Goal: Transaction & Acquisition: Purchase product/service

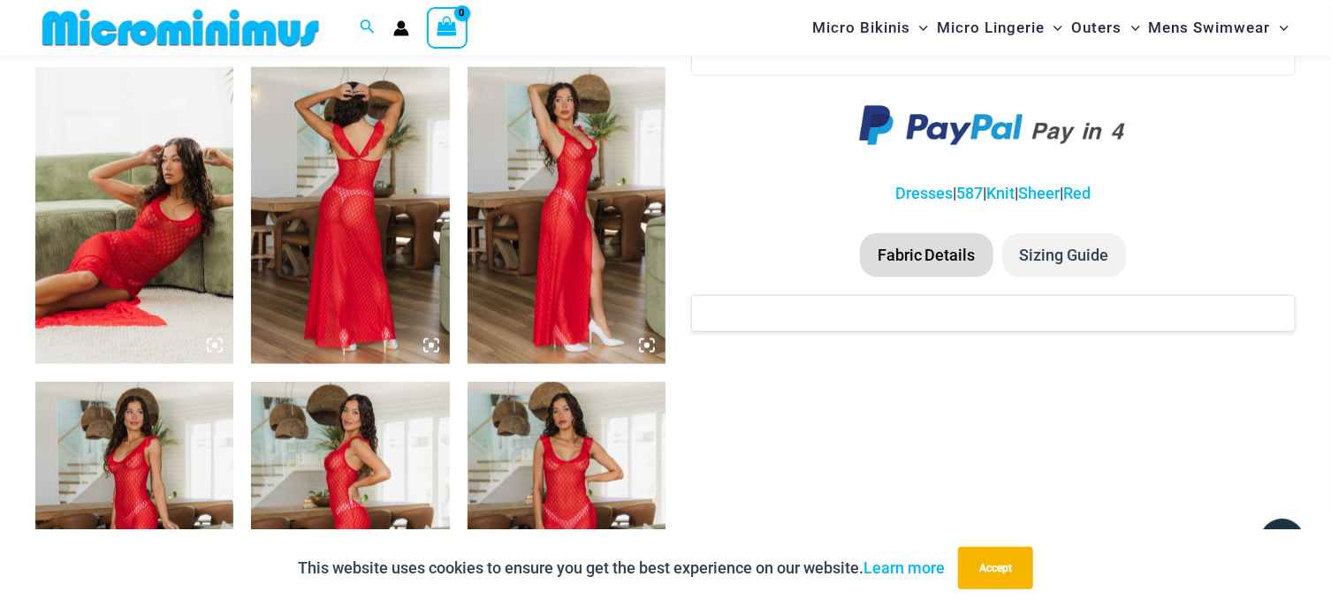
scroll to position [1057, 0]
click at [354, 221] on img at bounding box center [350, 215] width 198 height 297
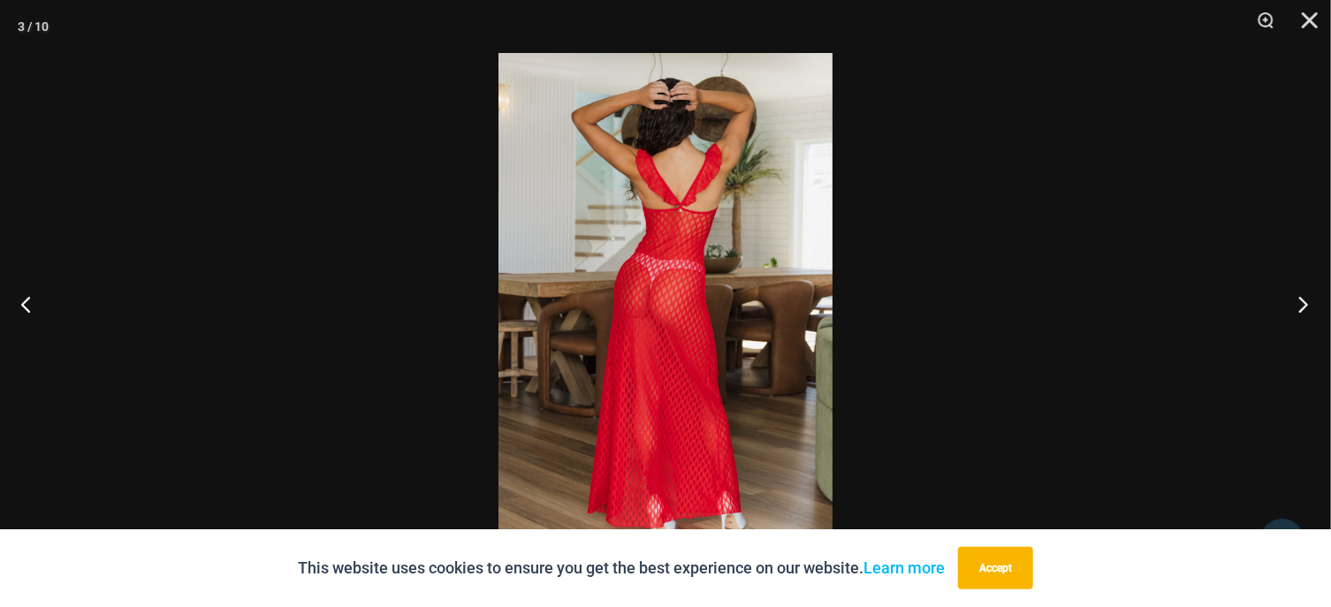
click at [1306, 311] on button "Next" at bounding box center [1298, 304] width 66 height 88
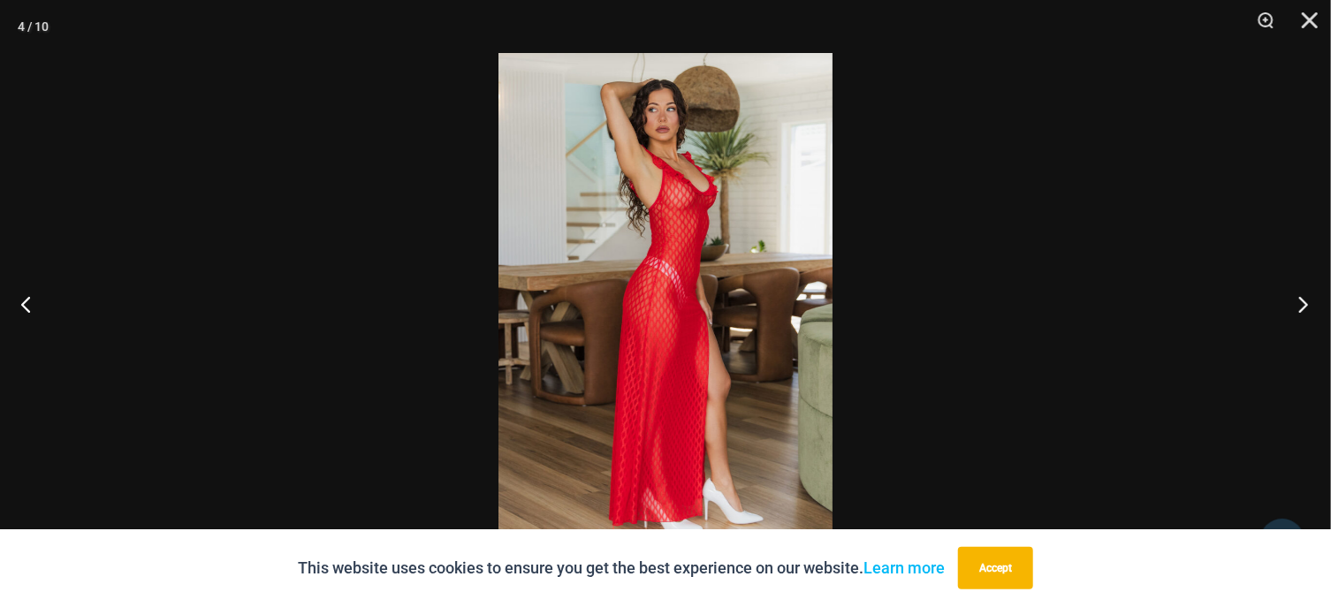
click at [1306, 302] on button "Next" at bounding box center [1298, 304] width 66 height 88
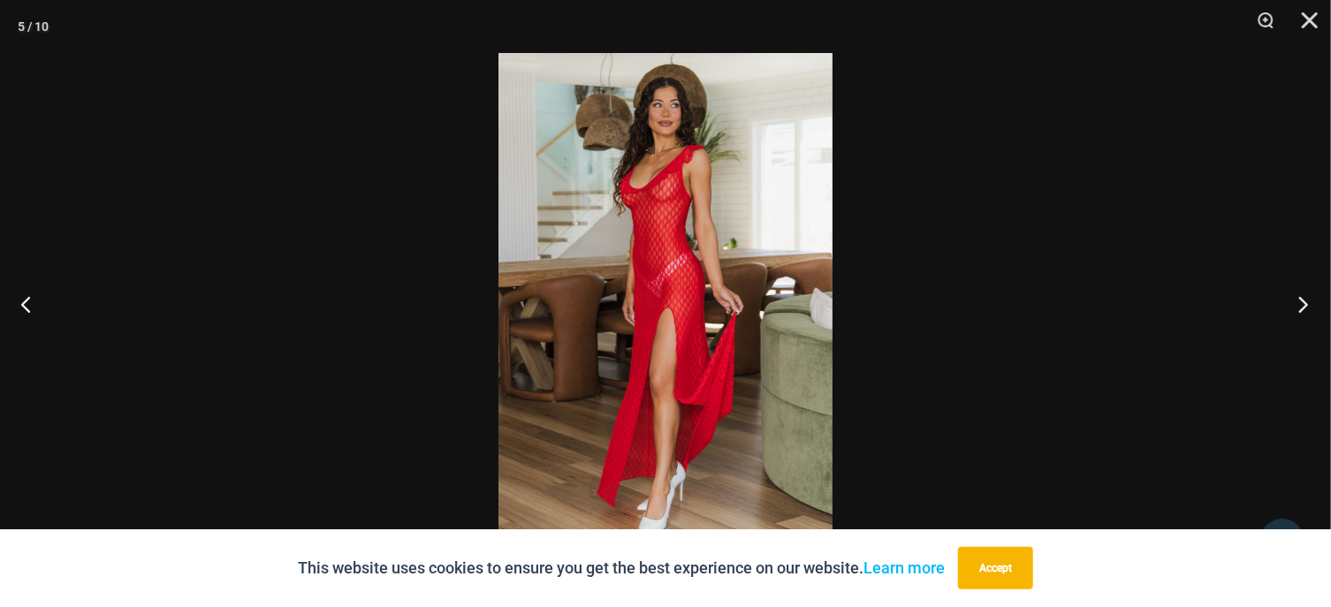
click at [1306, 302] on button "Next" at bounding box center [1298, 304] width 66 height 88
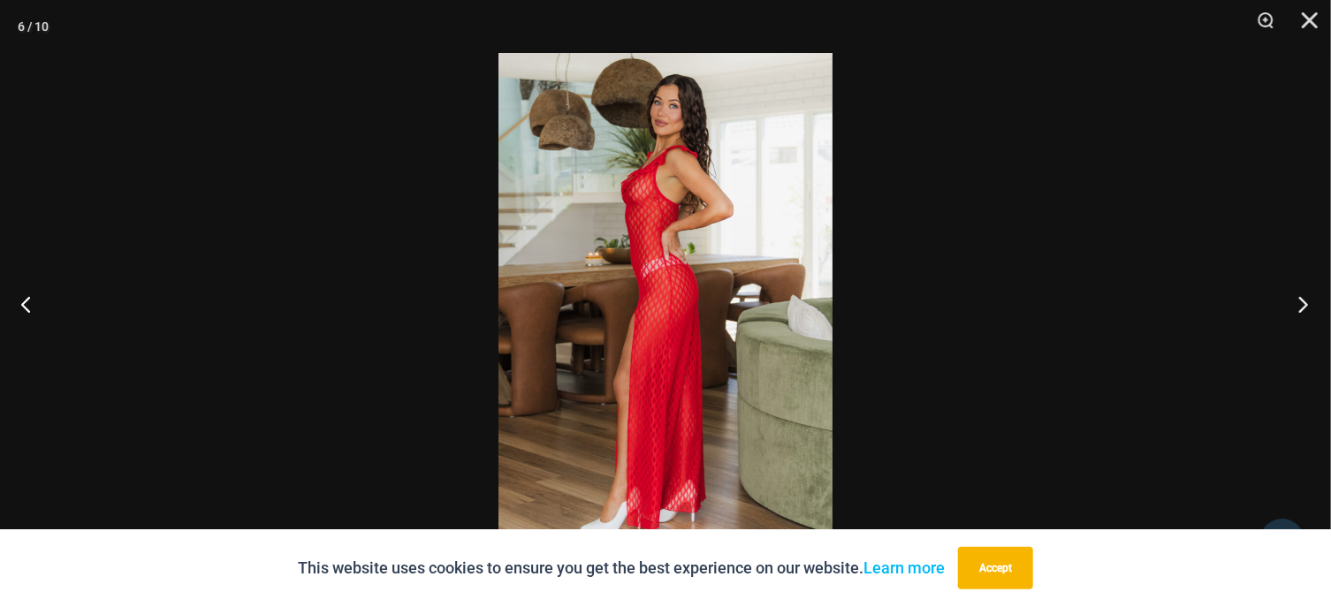
click at [1306, 302] on button "Next" at bounding box center [1298, 304] width 66 height 88
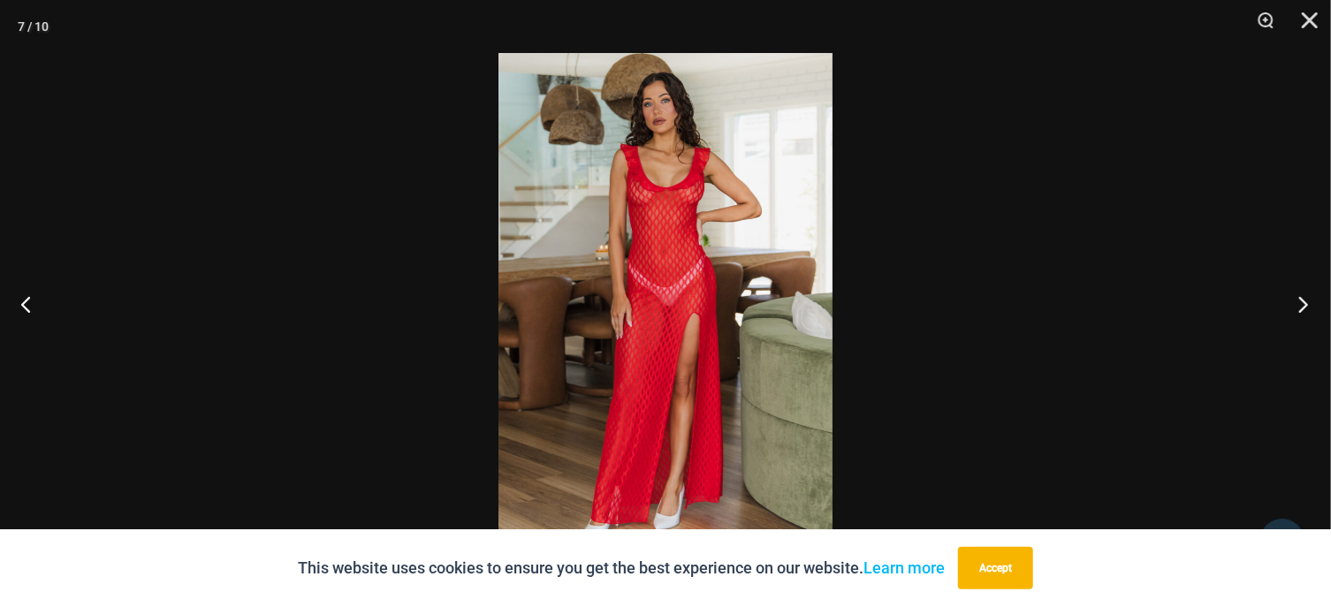
click at [1306, 302] on button "Next" at bounding box center [1298, 304] width 66 height 88
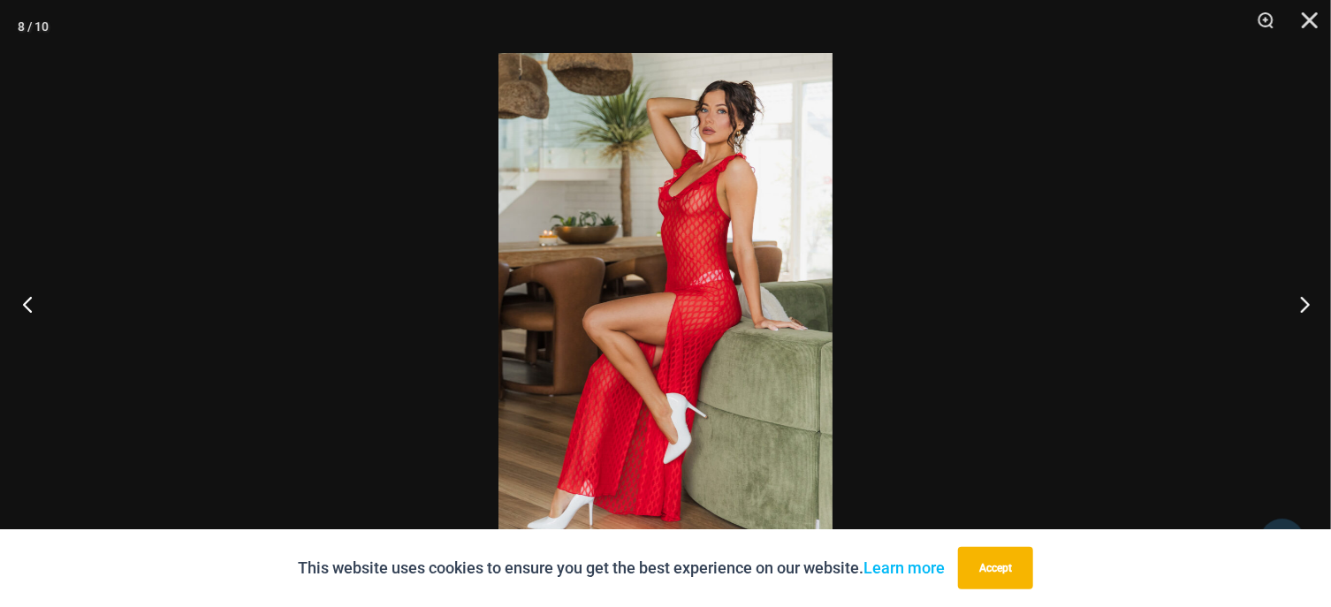
click at [32, 289] on button "Previous" at bounding box center [33, 304] width 66 height 88
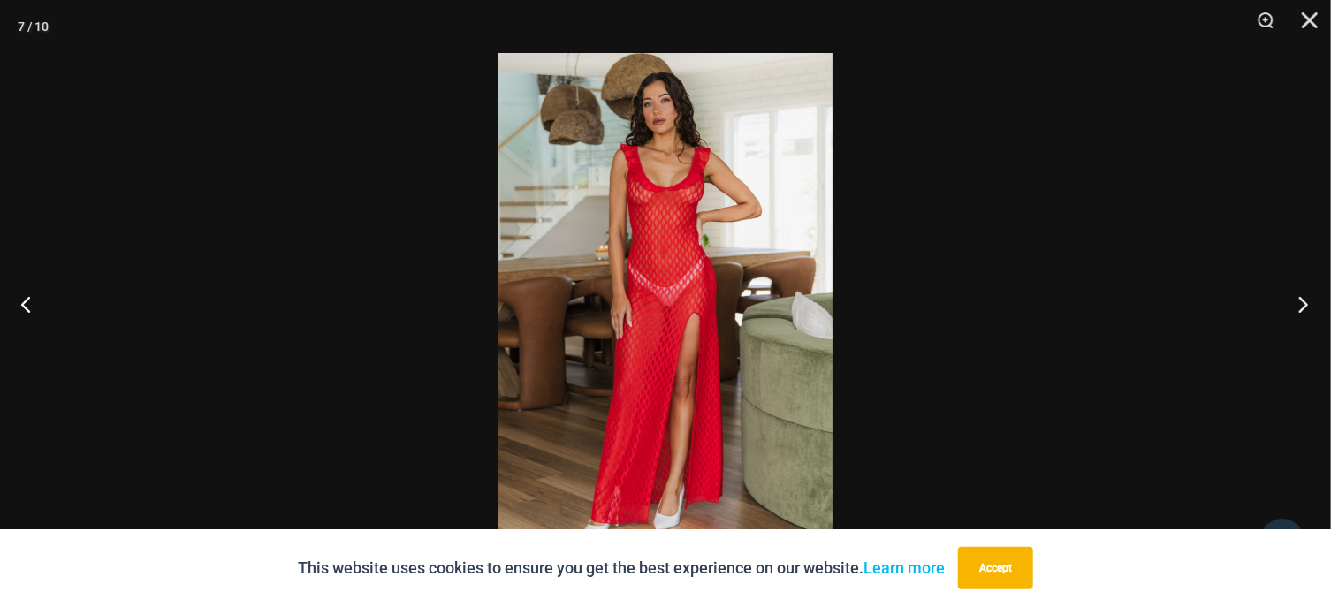
click at [1308, 294] on button "Next" at bounding box center [1298, 304] width 66 height 88
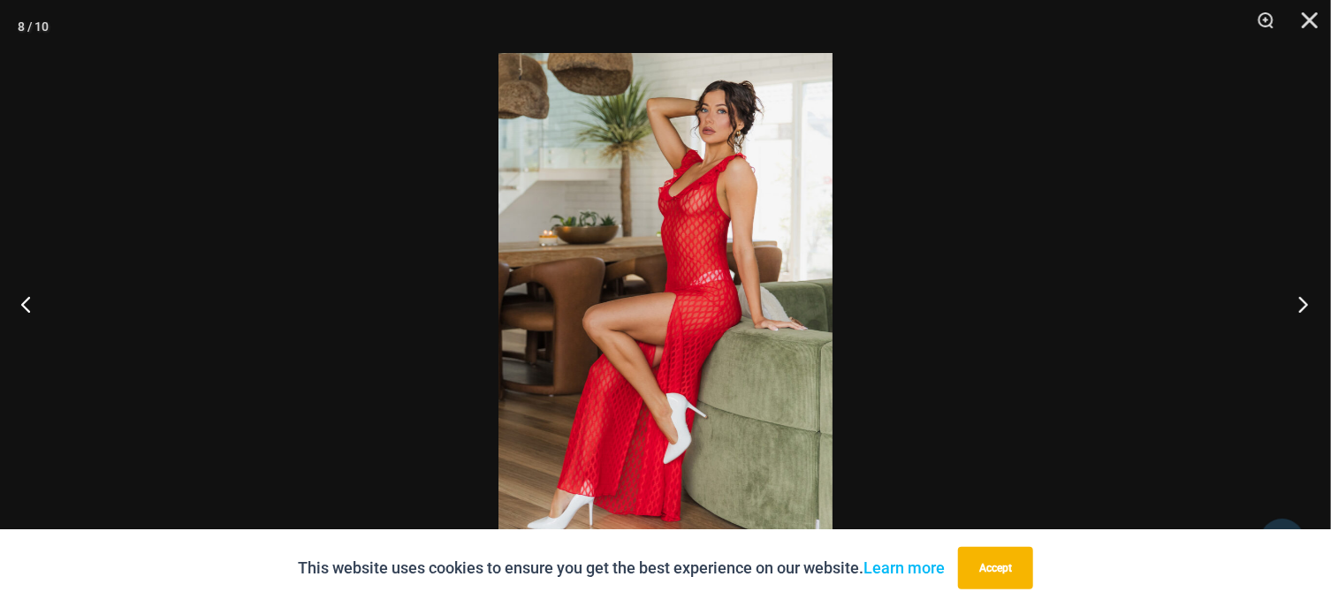
click at [1308, 294] on button "Next" at bounding box center [1298, 304] width 66 height 88
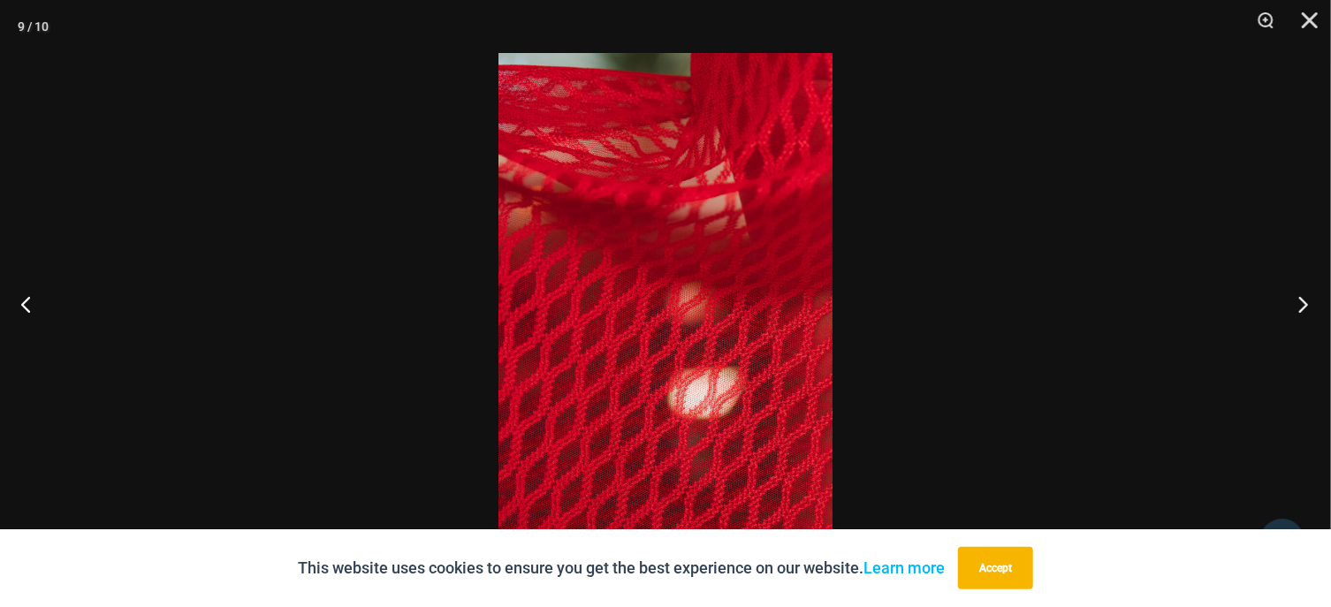
click at [1308, 294] on button "Next" at bounding box center [1298, 304] width 66 height 88
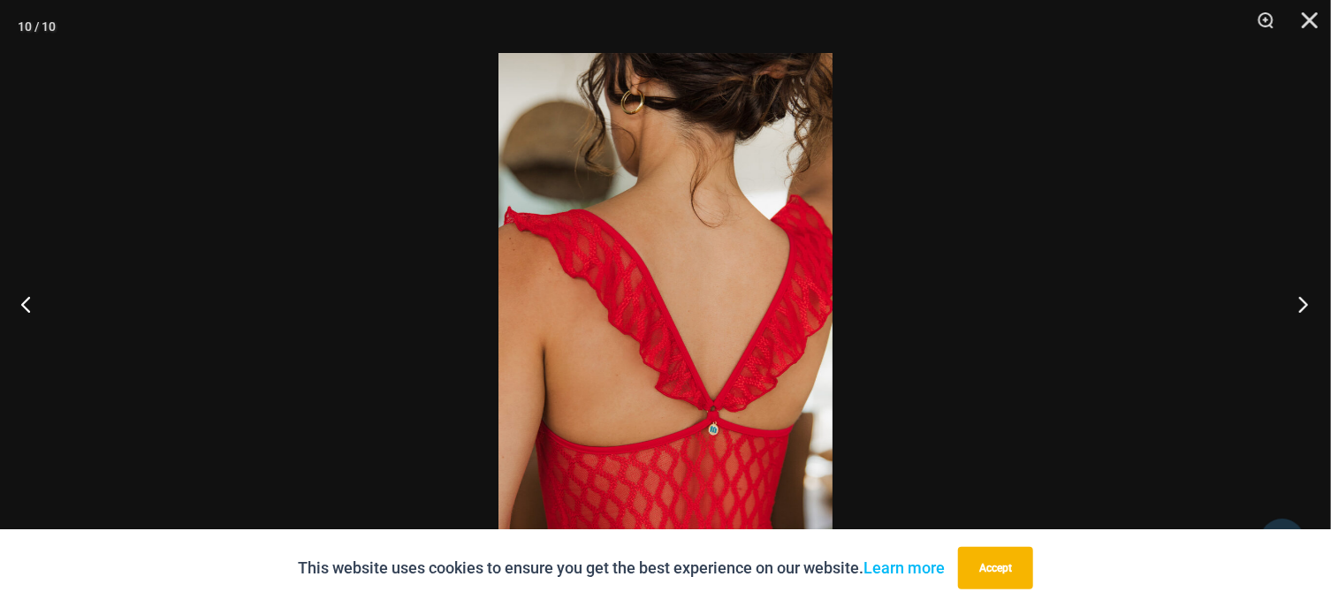
click at [1308, 294] on button "Next" at bounding box center [1298, 304] width 66 height 88
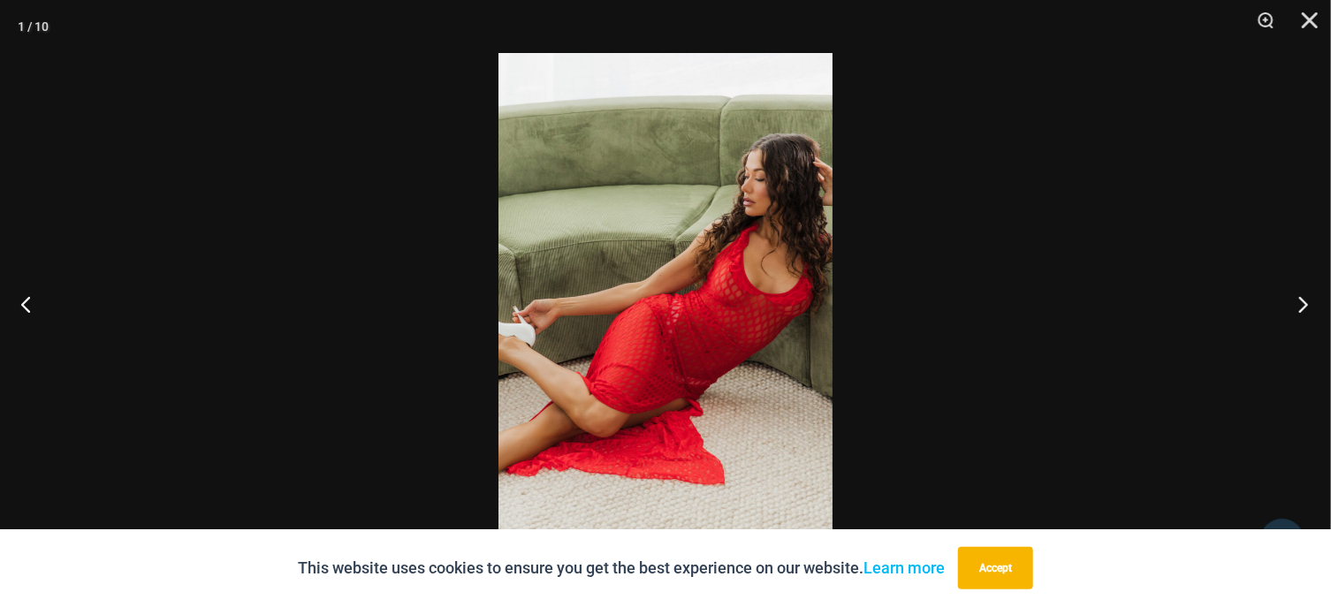
click at [1308, 294] on button "Next" at bounding box center [1298, 304] width 66 height 88
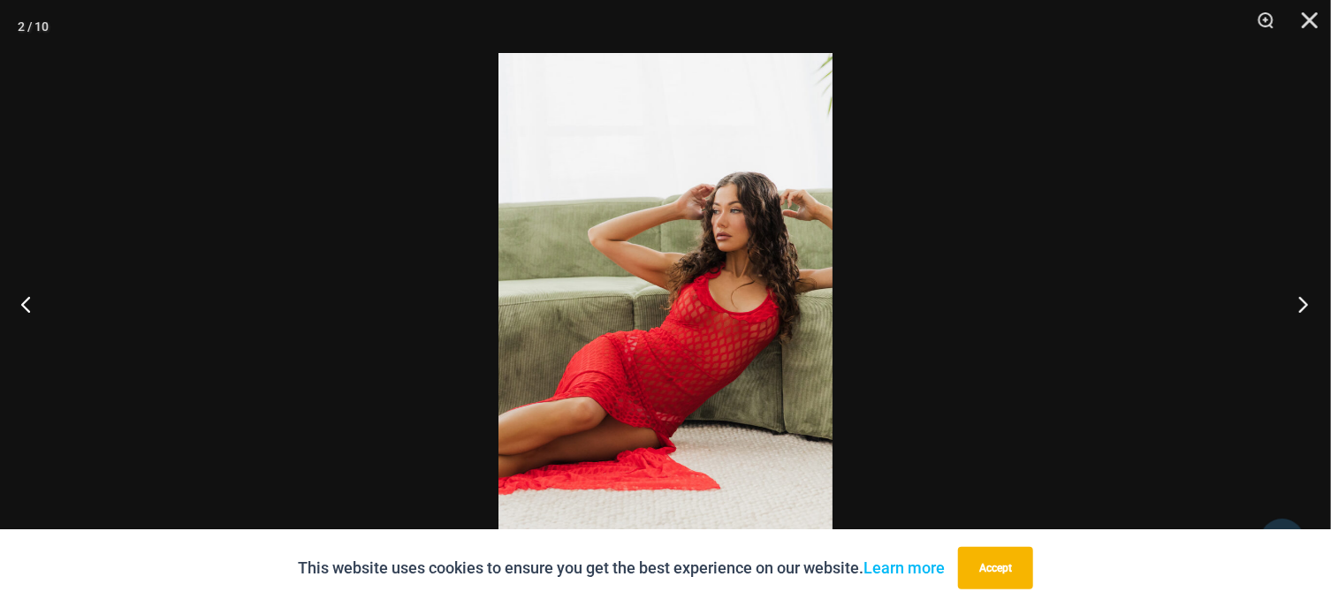
click at [1306, 305] on button "Next" at bounding box center [1298, 304] width 66 height 88
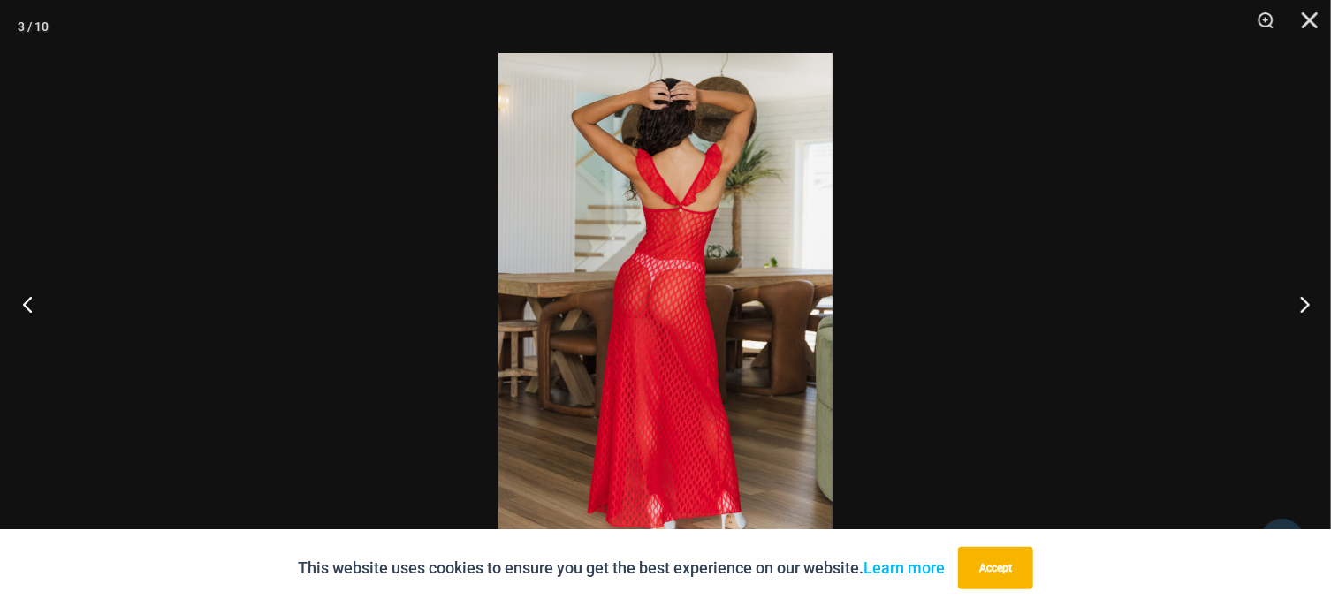
click at [22, 291] on button "Previous" at bounding box center [33, 304] width 66 height 88
